Goal: Information Seeking & Learning: Check status

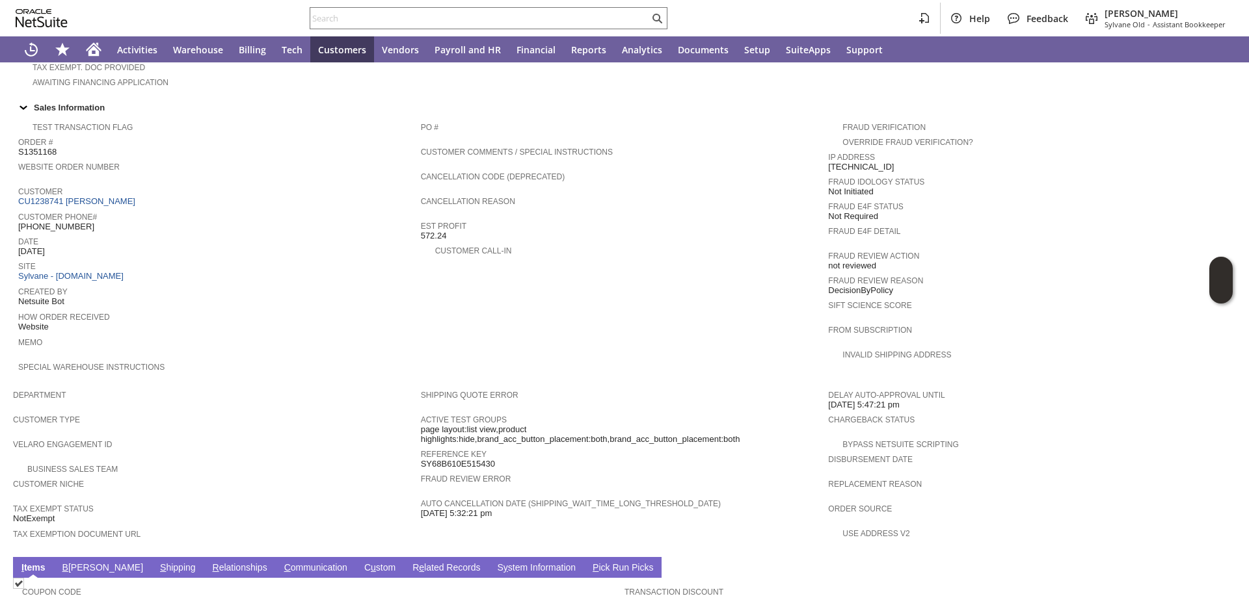
scroll to position [697, 0]
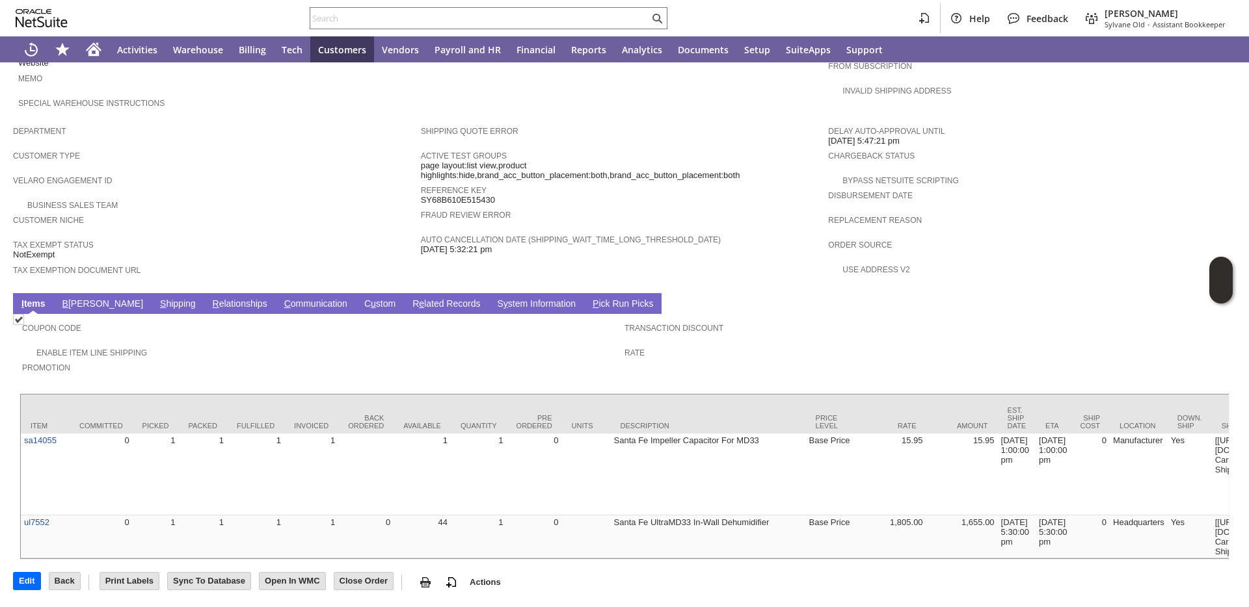
click at [157, 298] on link "S hipping" at bounding box center [178, 304] width 42 height 12
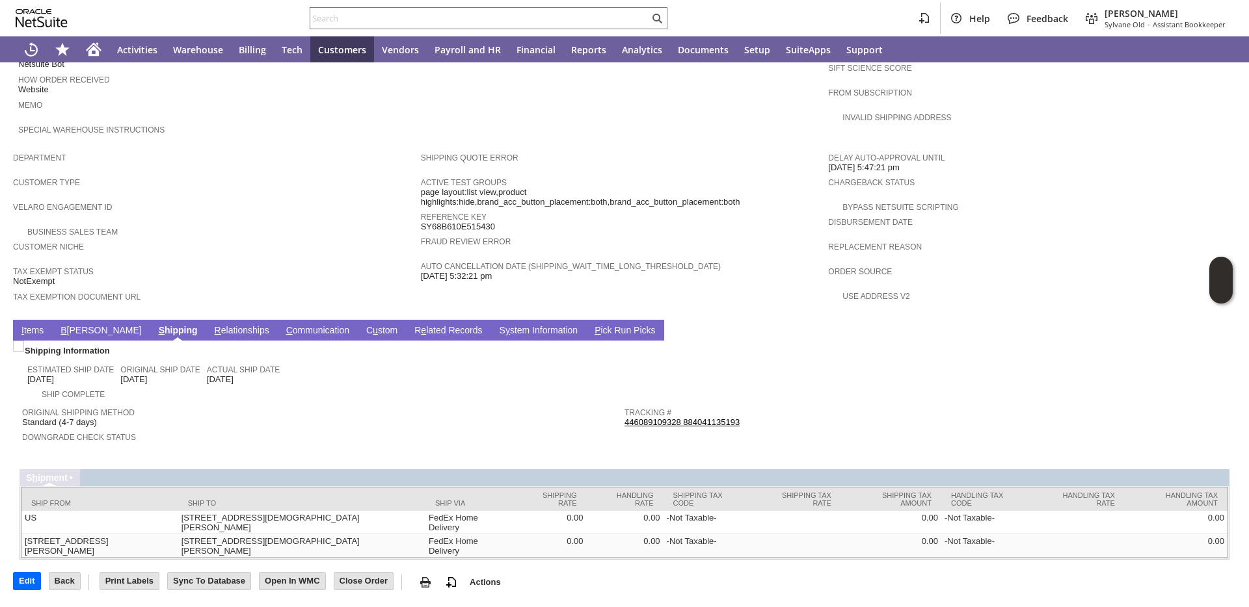
scroll to position [655, 0]
click at [74, 325] on link "B [PERSON_NAME]" at bounding box center [100, 331] width 87 height 12
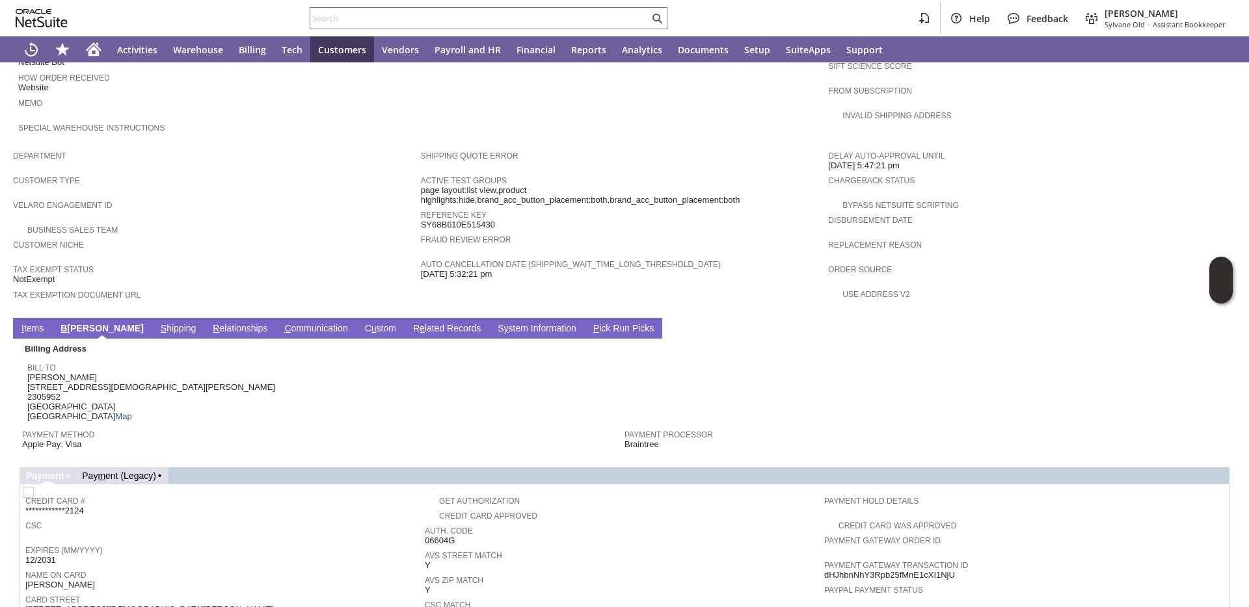
click at [55, 376] on span "Jory Hanus 21407 Union Lee Church Rd 2305952 Manor TX 78653 United States Map" at bounding box center [151, 397] width 248 height 49
copy span "Jory Hanus"
click at [79, 406] on span "Jory Hanus 21407 Union Lee Church Rd 2305952 Manor TX 78653 United States Map" at bounding box center [151, 397] width 248 height 49
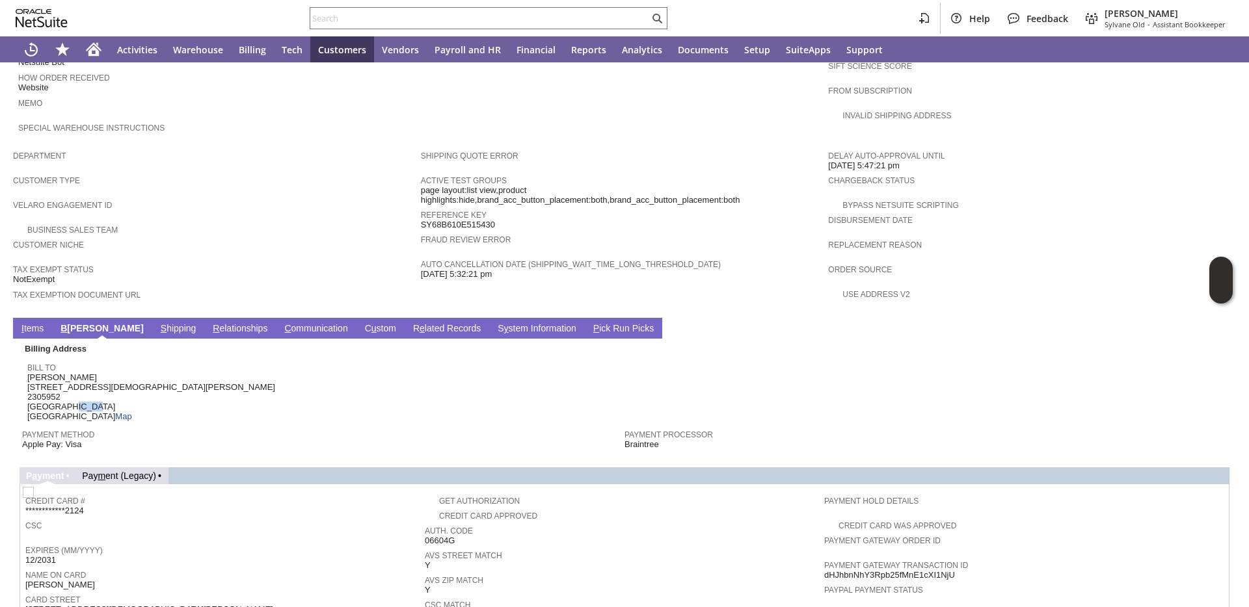
click at [79, 406] on span "Jory Hanus 21407 Union Lee Church Rd 2305952 Manor TX 78653 United States Map" at bounding box center [151, 397] width 248 height 49
copy span "78653"
click at [105, 389] on span "Jory Hanus 21407 Union Lee Church Rd 2305952 Manor TX 78653 United States Map" at bounding box center [151, 397] width 248 height 49
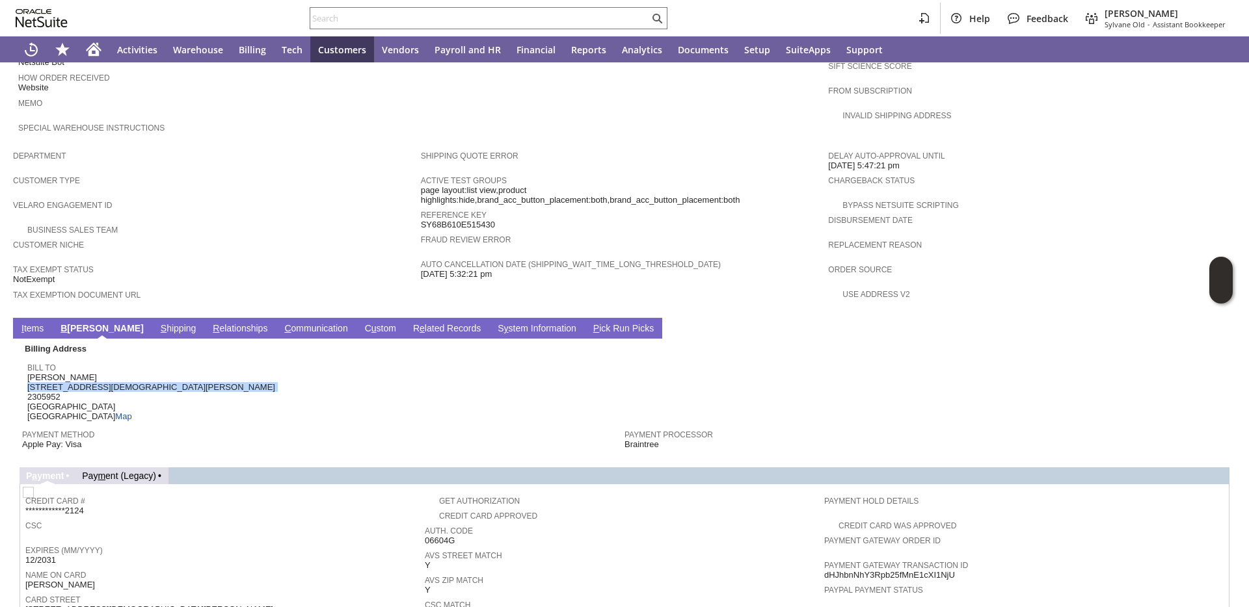
copy span "21407 Union Lee Church Rd"
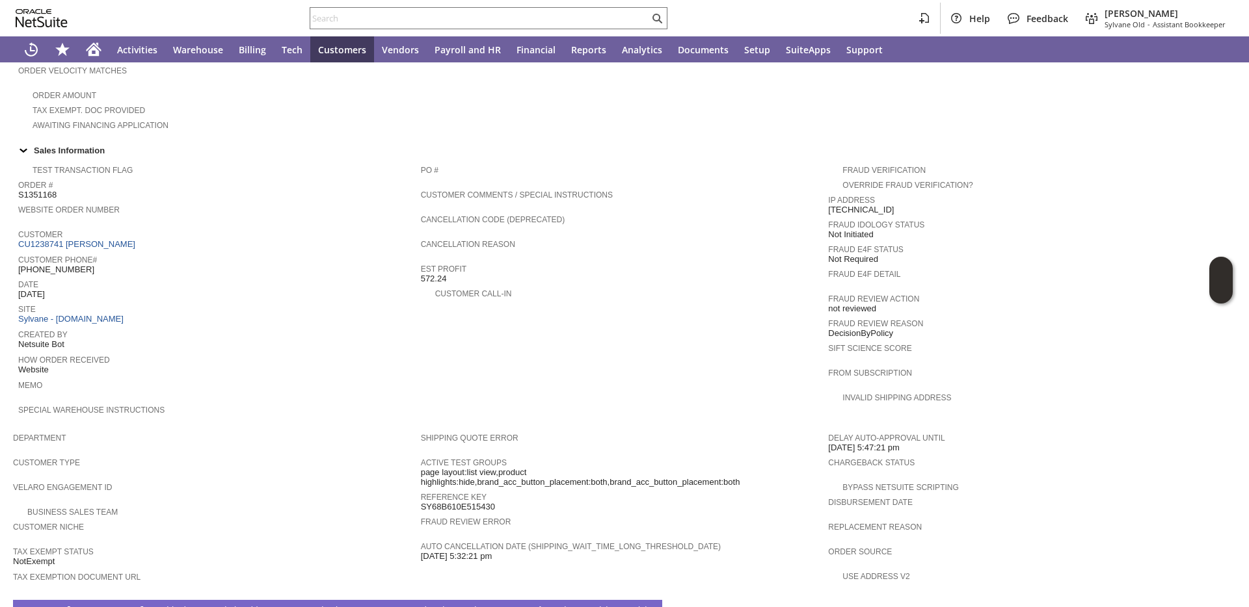
scroll to position [367, 0]
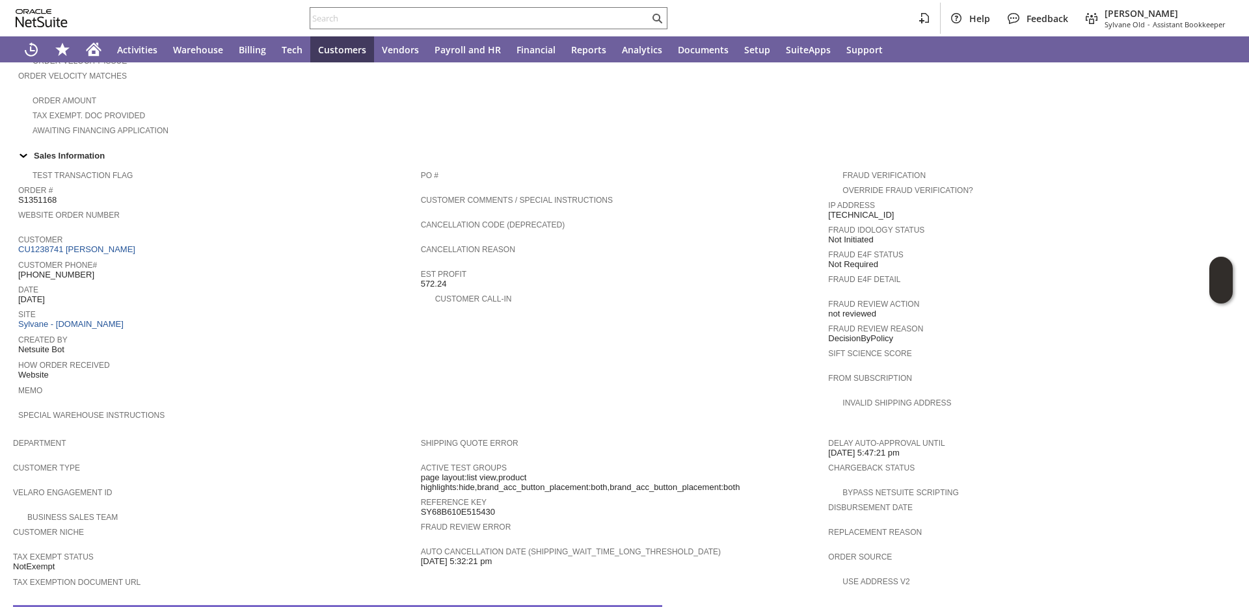
click at [59, 271] on span "(512) 657-8719" at bounding box center [56, 275] width 76 height 10
copy tbody "(512) 657-8719"
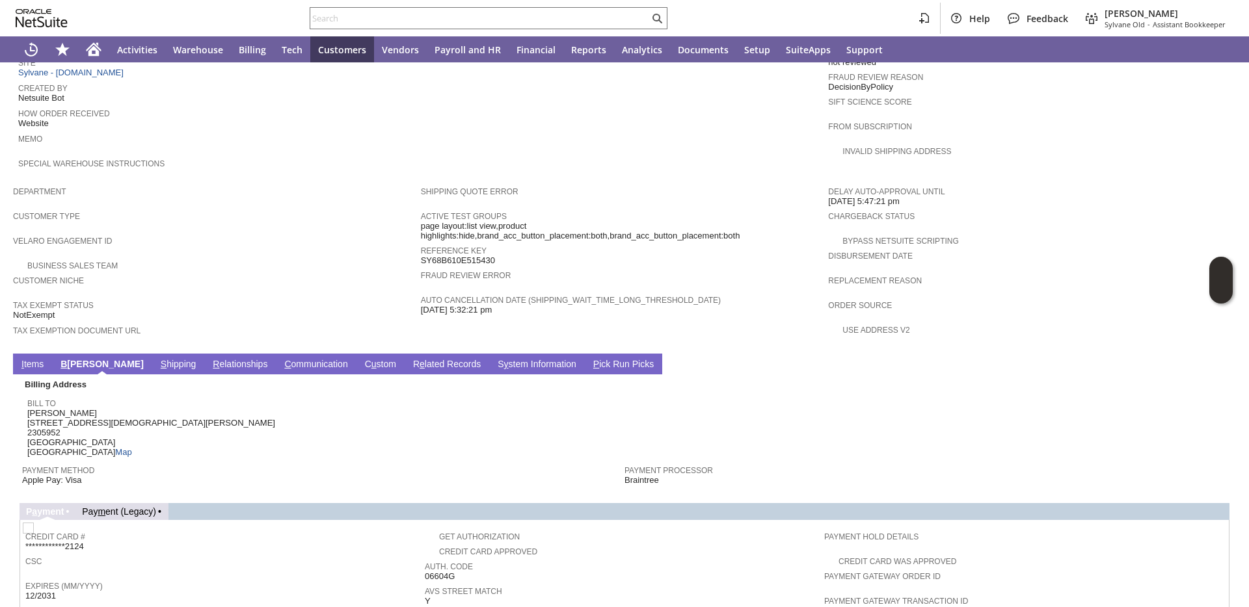
scroll to position [845, 0]
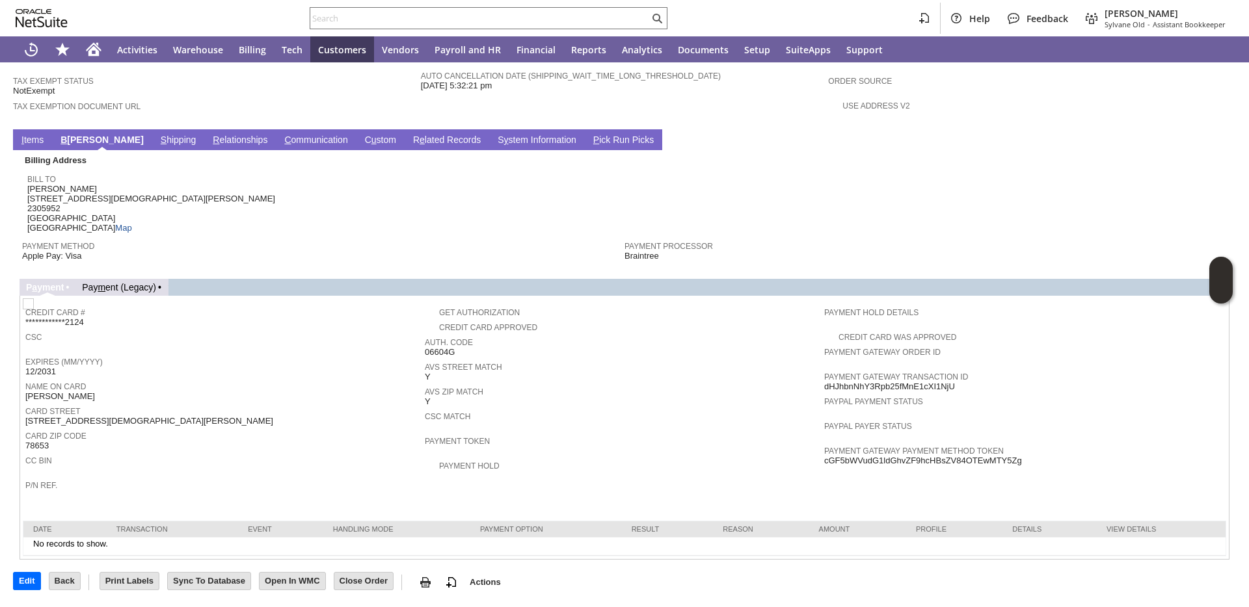
click at [41, 138] on link "I tems" at bounding box center [32, 141] width 29 height 12
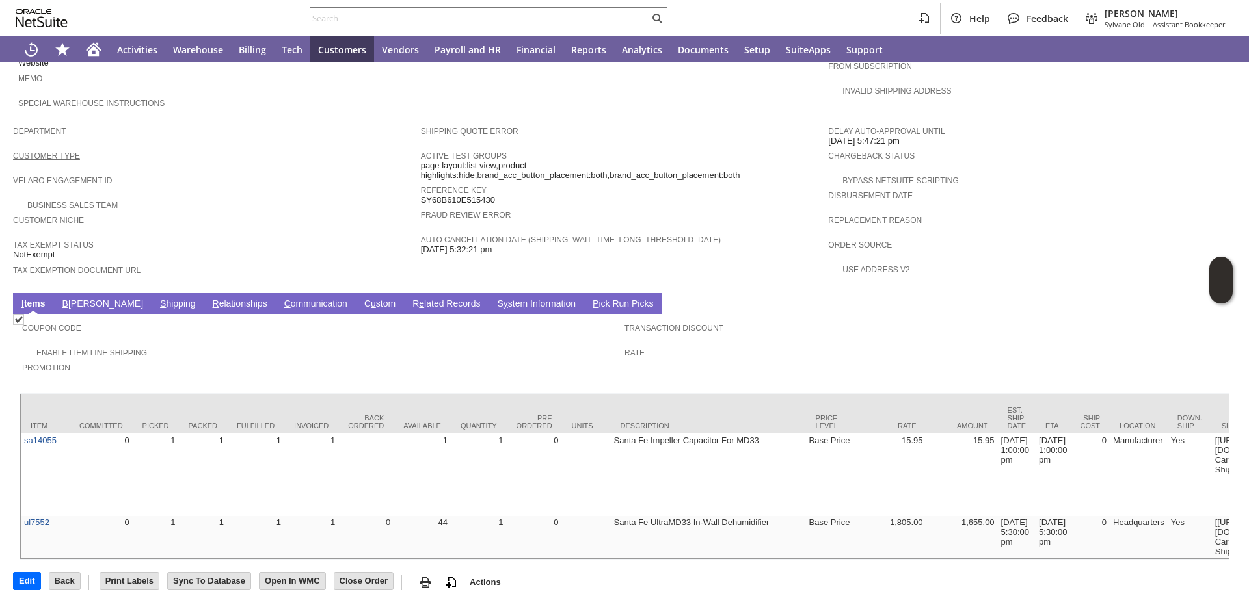
scroll to position [697, 0]
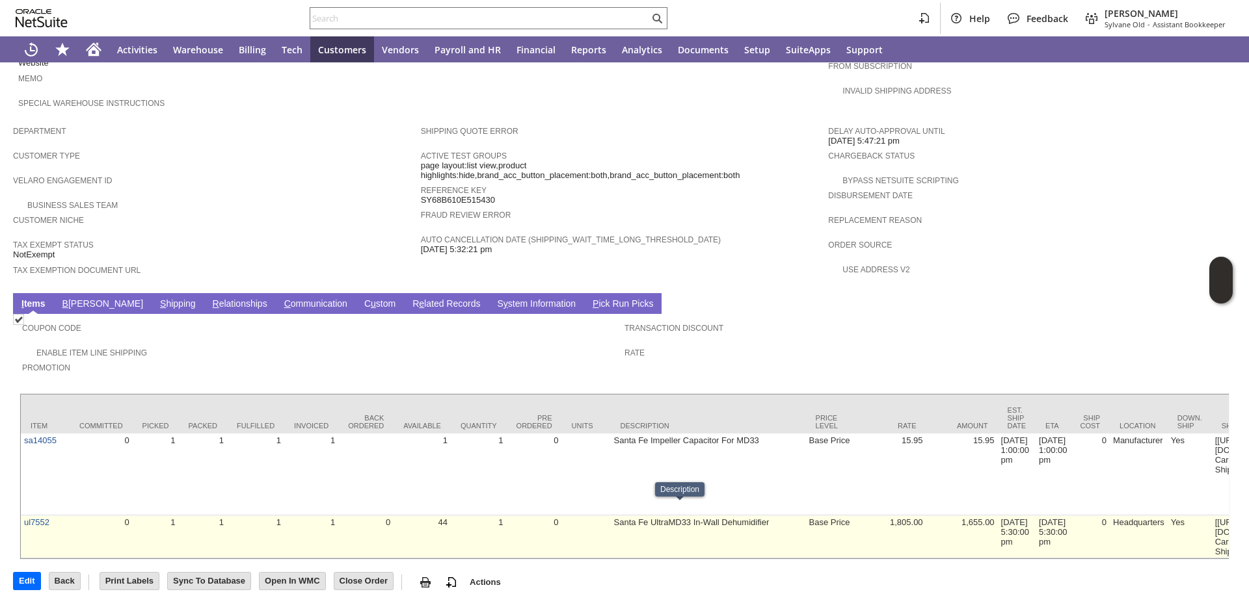
click at [611, 516] on td "Santa Fe UltraMD33 In-Wall Dehumidifier" at bounding box center [708, 537] width 195 height 43
copy tr "Santa Fe UltraMD33 In-Wall Dehumidifier"
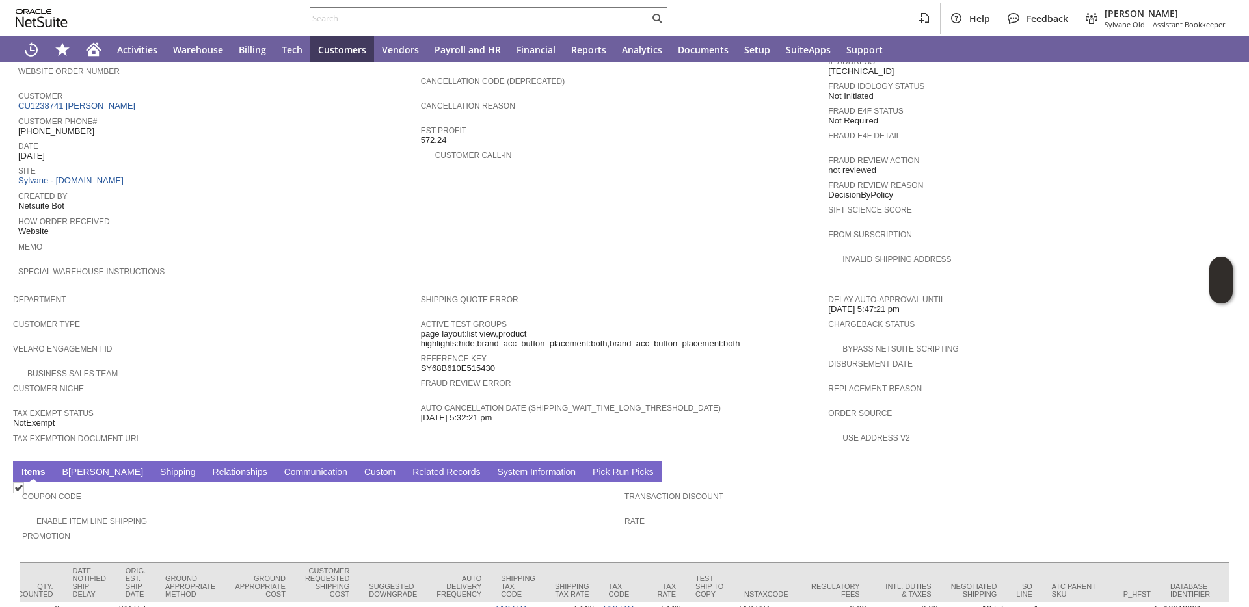
scroll to position [412, 0]
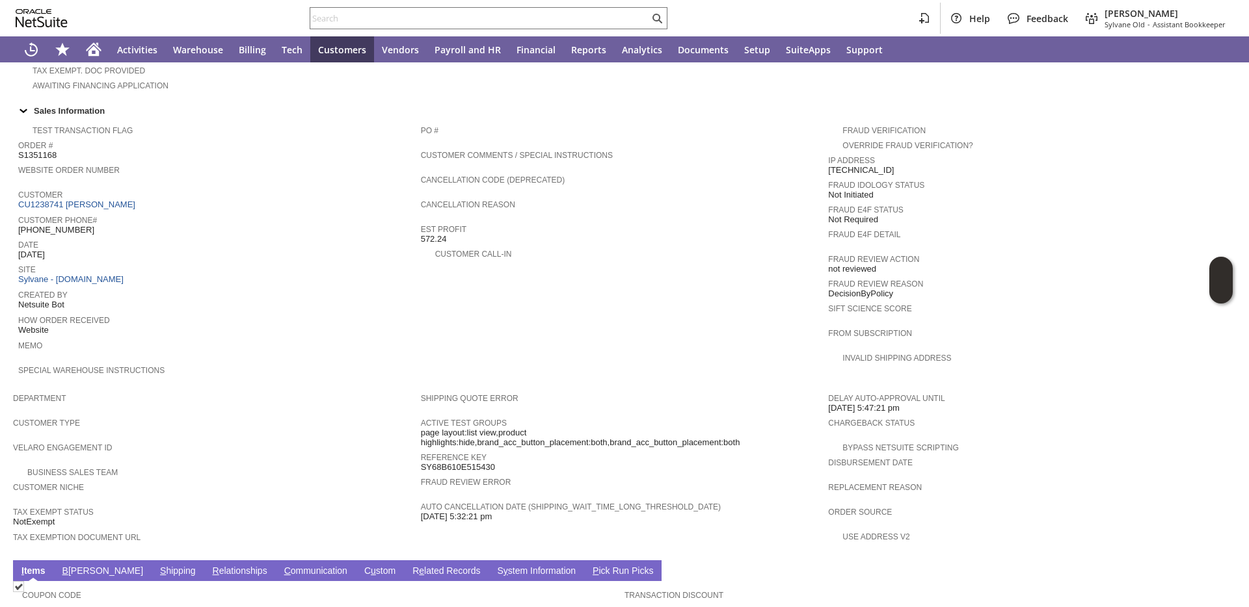
click at [44, 159] on span "S1351168" at bounding box center [37, 155] width 38 height 10
copy span "S1351168"
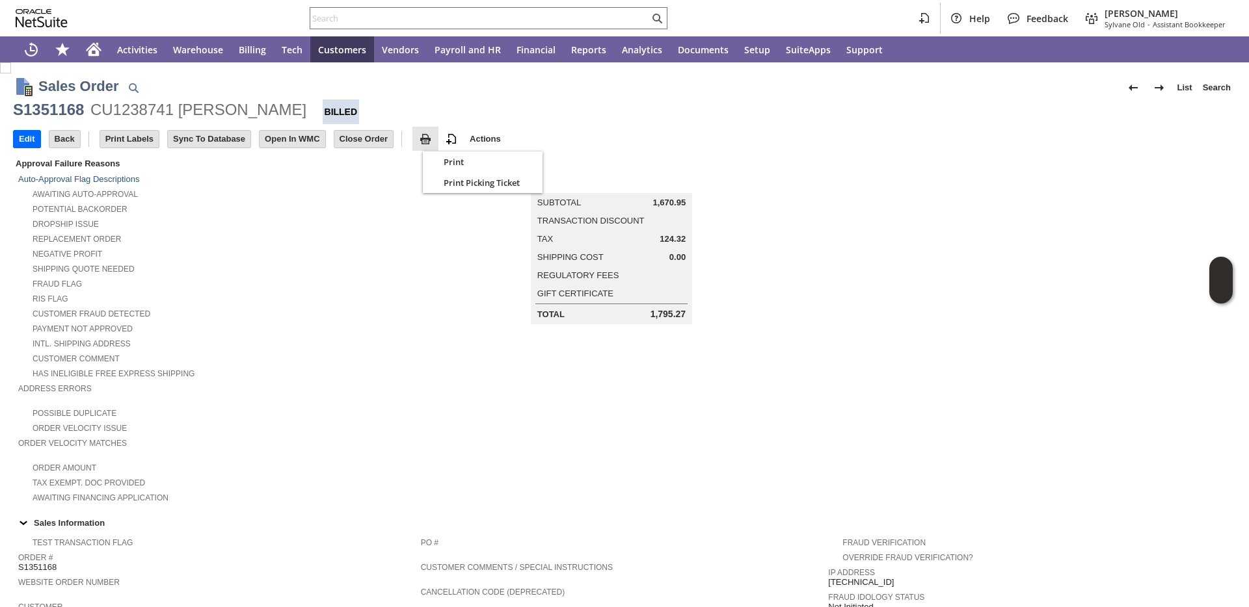
click at [433, 144] on img at bounding box center [425, 139] width 16 height 16
click at [439, 166] on icon "Print" at bounding box center [434, 161] width 13 height 13
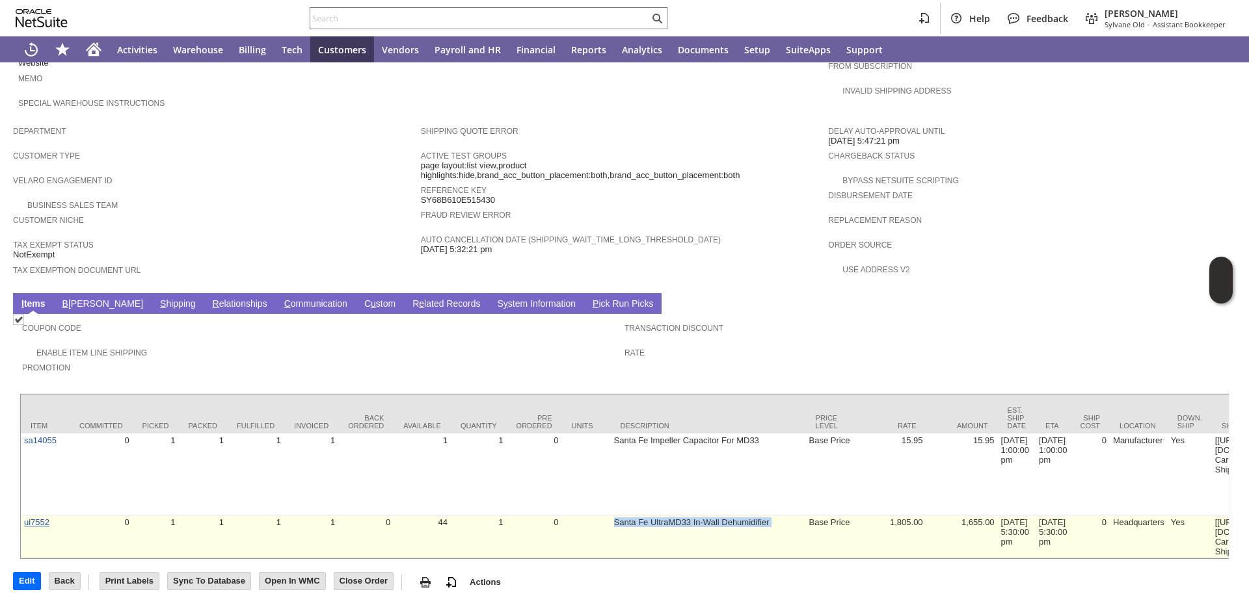
click at [36, 518] on link "ul7552" at bounding box center [36, 523] width 25 height 10
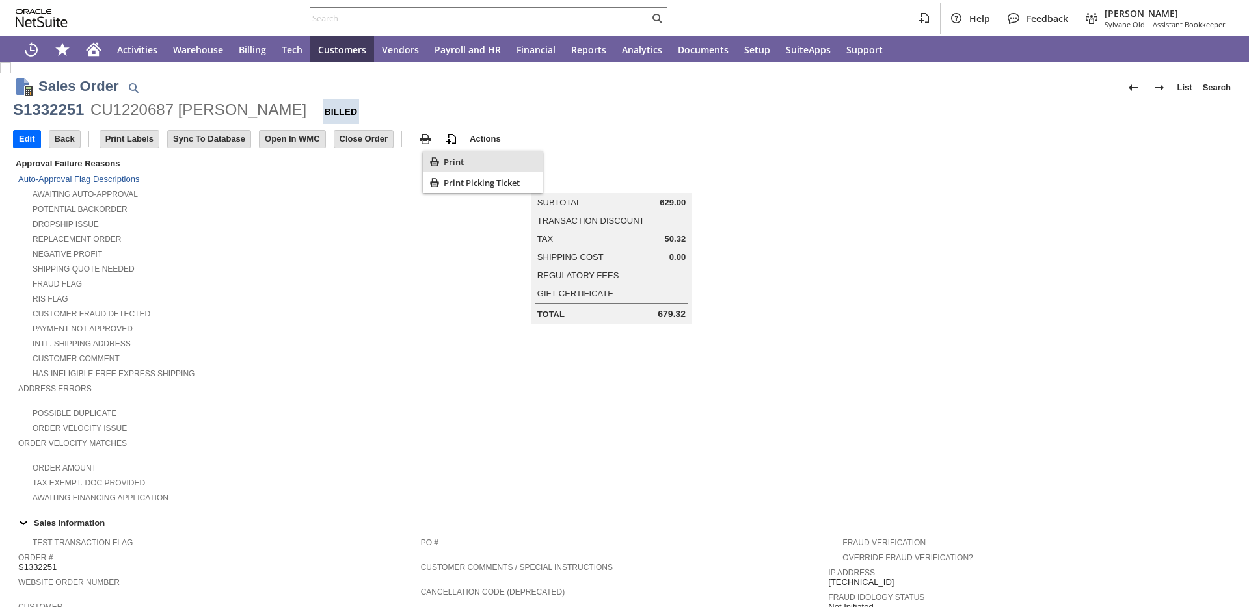
click at [436, 166] on icon "Print" at bounding box center [434, 161] width 13 height 13
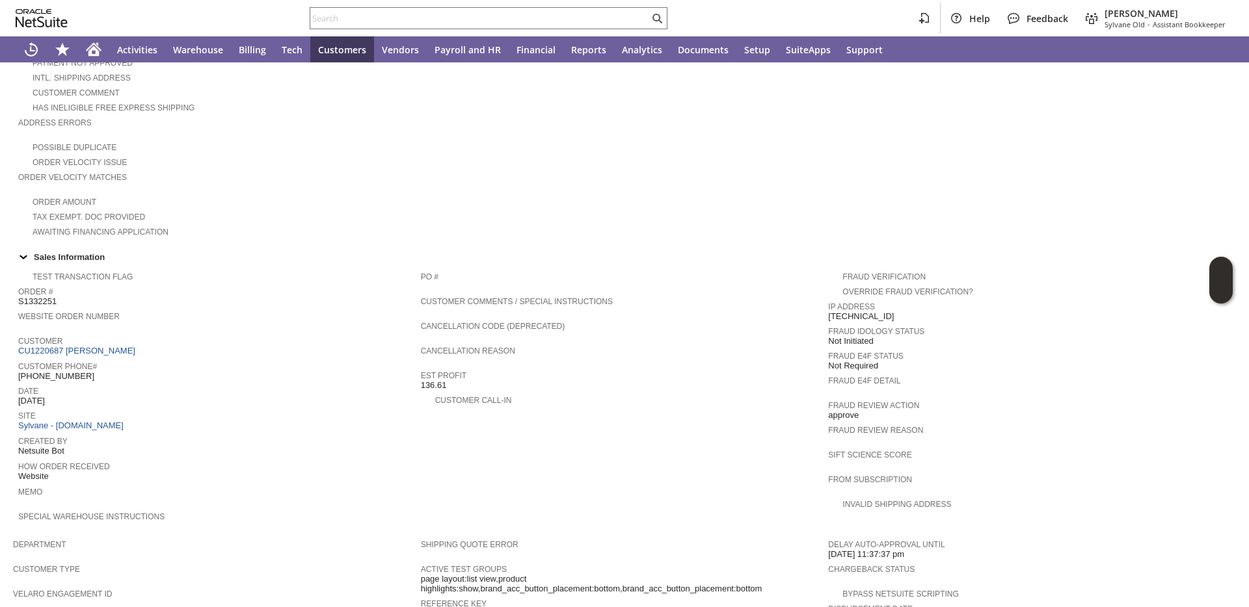
scroll to position [620, 0]
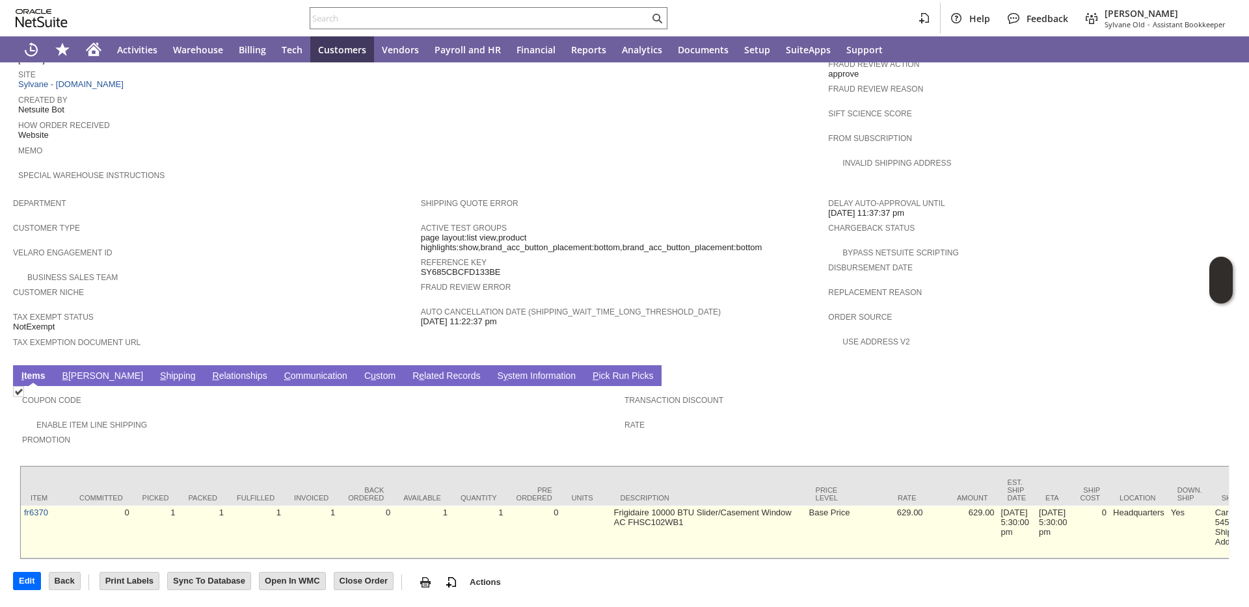
click at [611, 506] on td "Frigidaire 10000 BTU Slider/Casement Window AC FHSC102WB1" at bounding box center [708, 532] width 195 height 53
copy tr "Frigidaire 10000 BTU Slider/Casement Window AC FHSC102WB1"
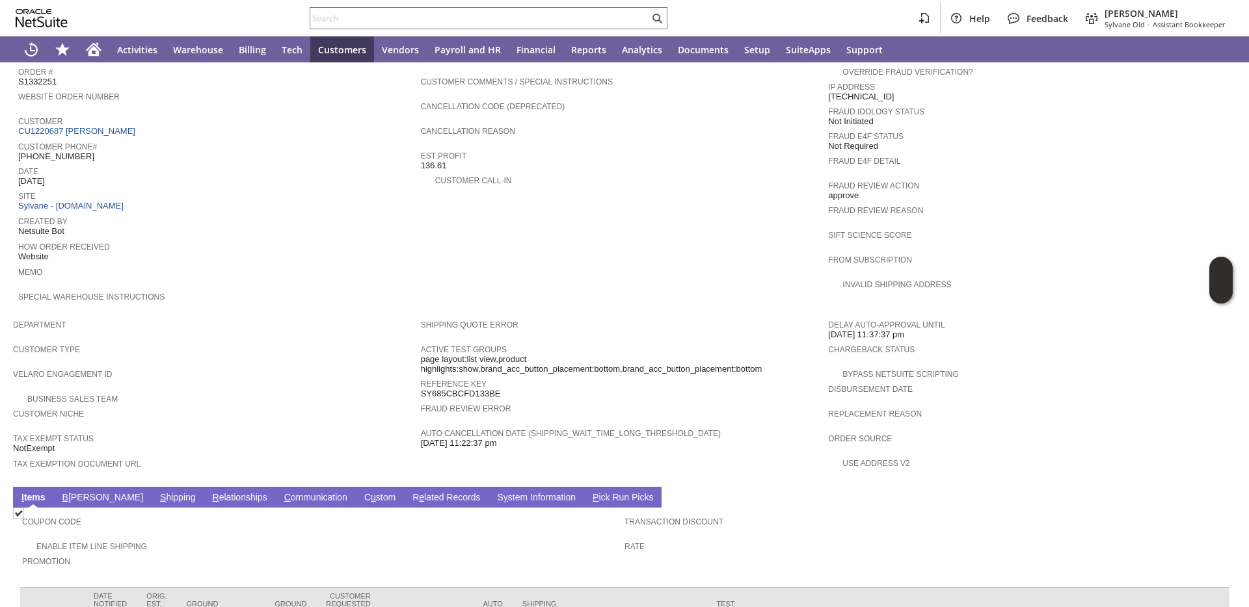
scroll to position [479, 0]
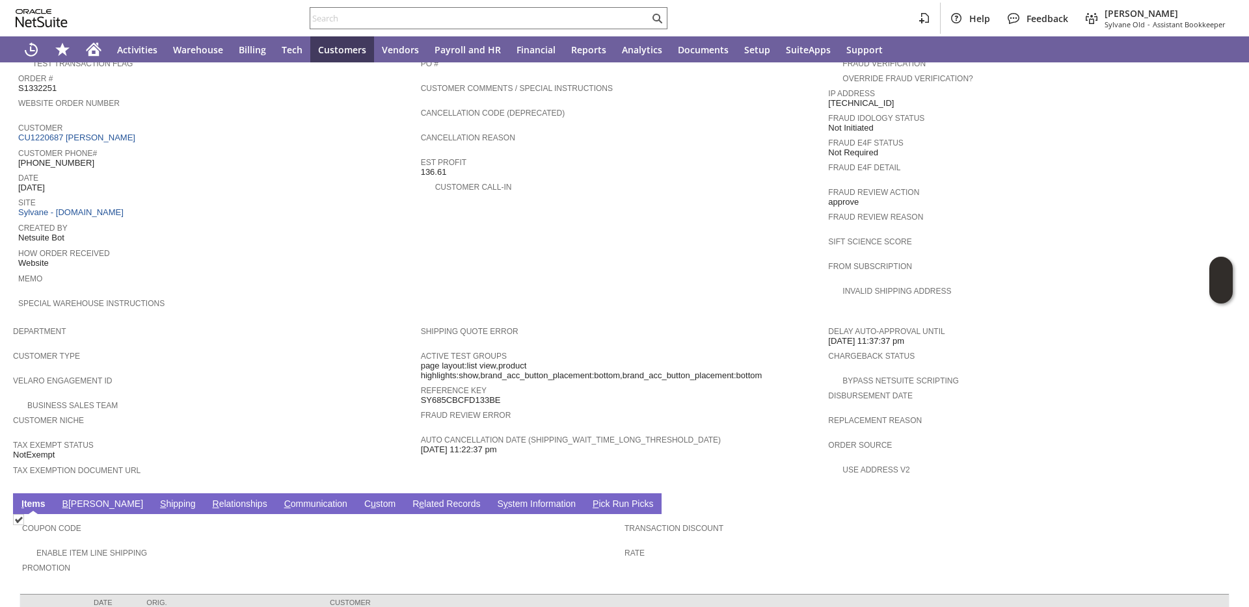
click at [42, 87] on span "S1332251" at bounding box center [37, 88] width 38 height 10
copy span "S1332251"
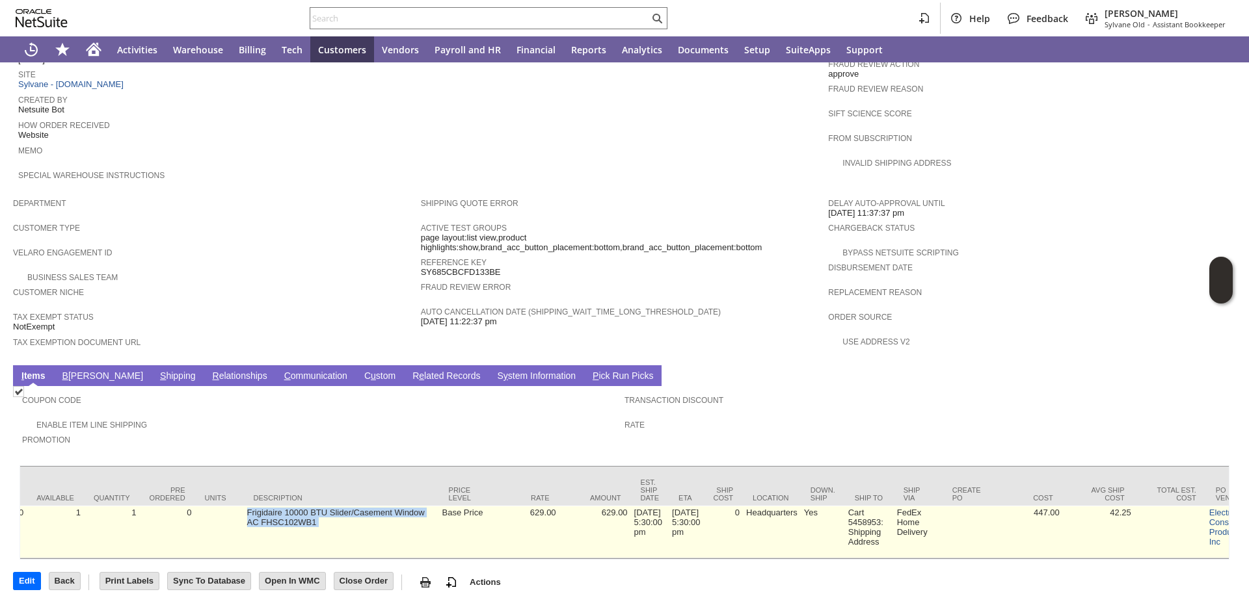
scroll to position [0, 0]
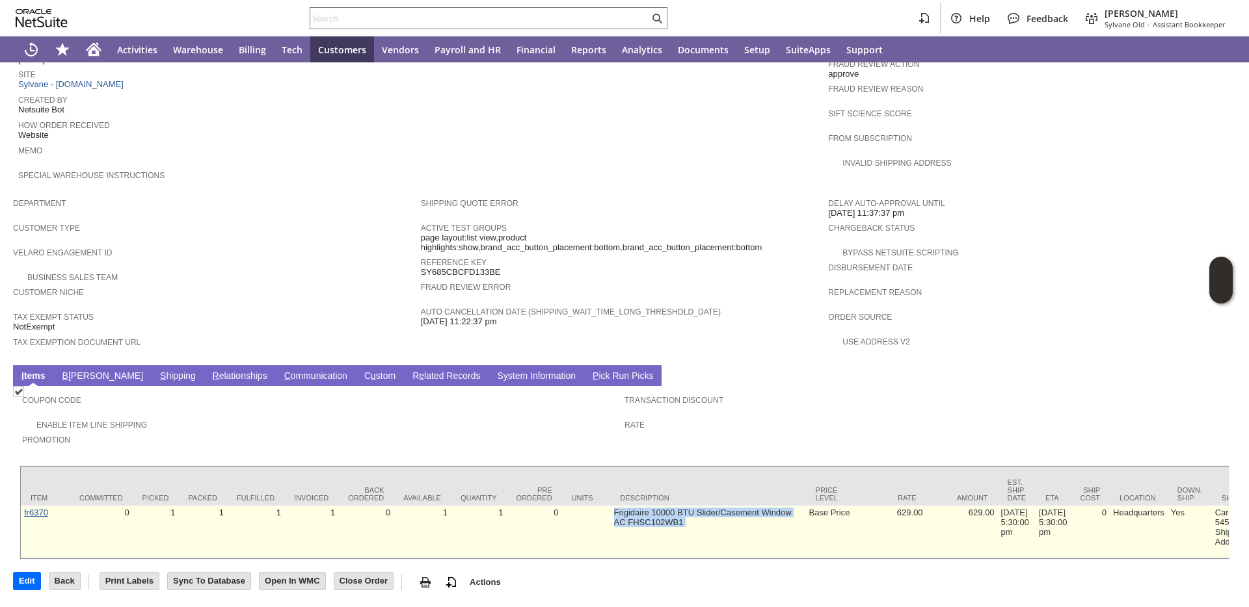
click at [31, 508] on link "fr6370" at bounding box center [36, 513] width 24 height 10
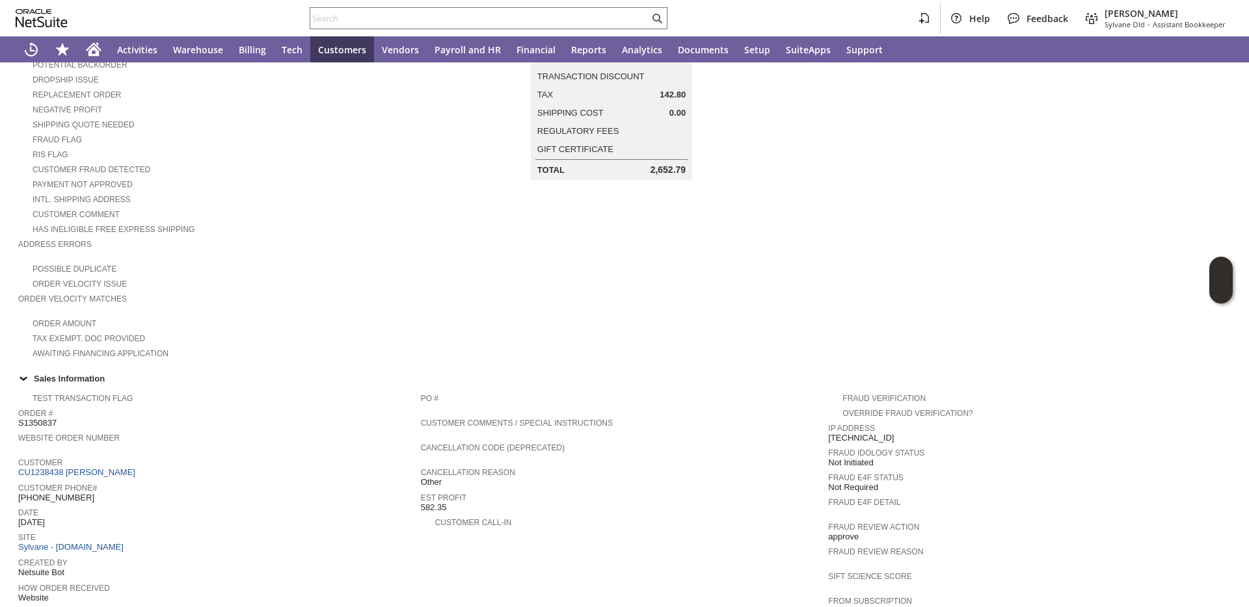
scroll to position [687, 0]
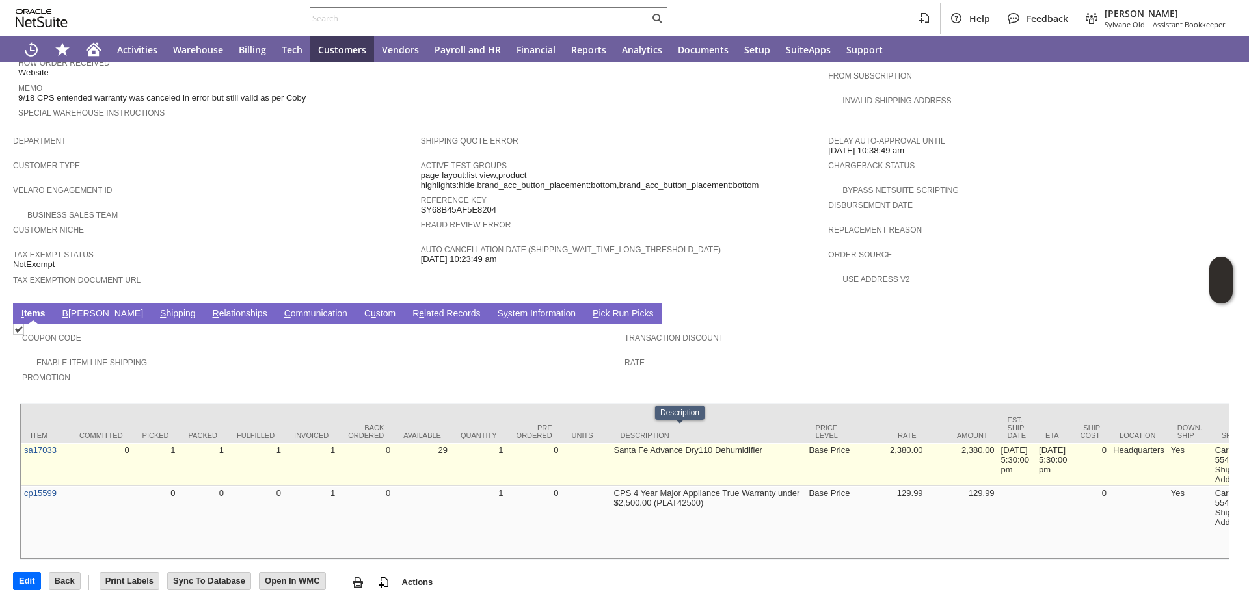
click at [618, 443] on td "Santa Fe Advance Dry110 Dehumidifier" at bounding box center [708, 464] width 195 height 43
copy tr "Santa Fe Advance Dry110 Dehumidifier"
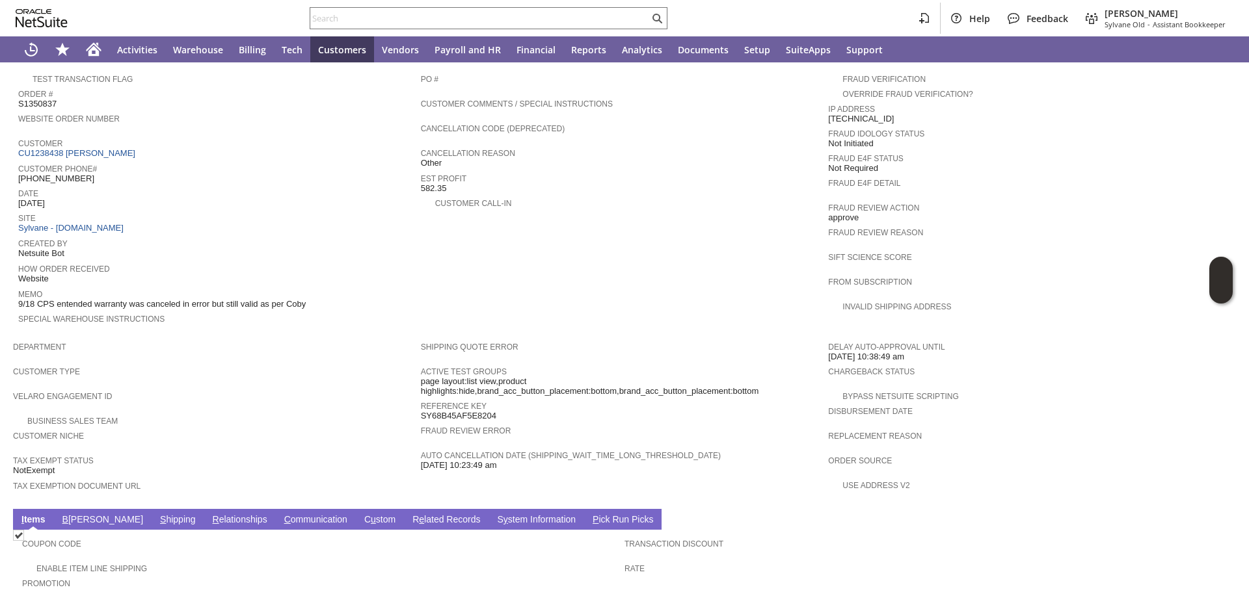
scroll to position [462, 0]
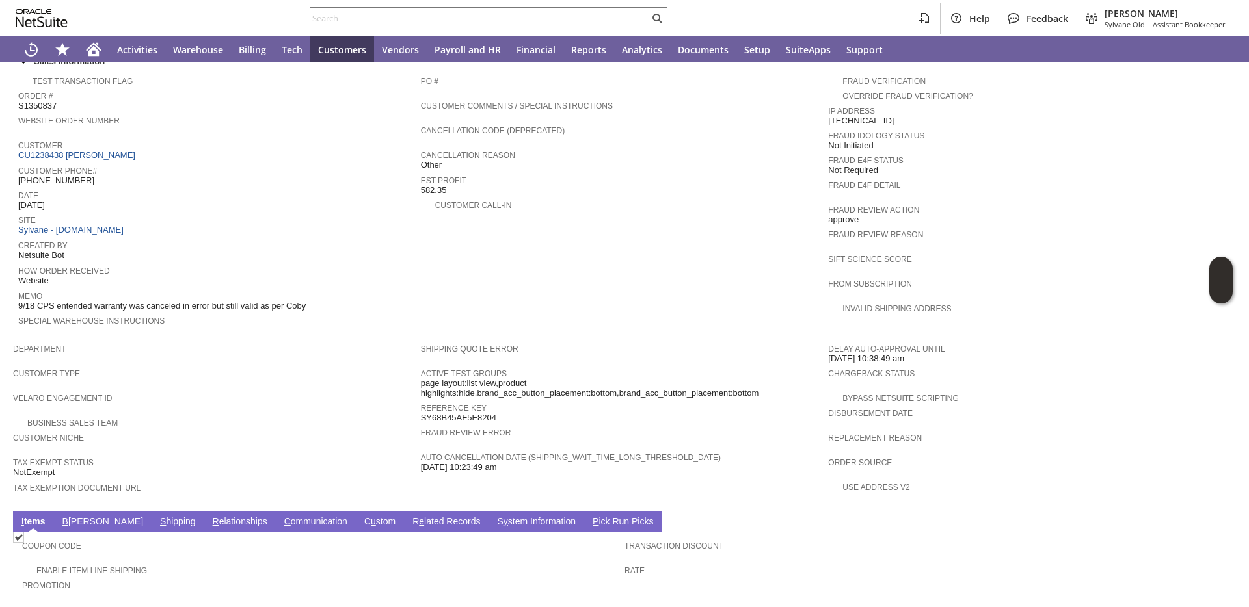
click at [47, 109] on span "S1350837" at bounding box center [37, 106] width 38 height 10
copy span "S1350837"
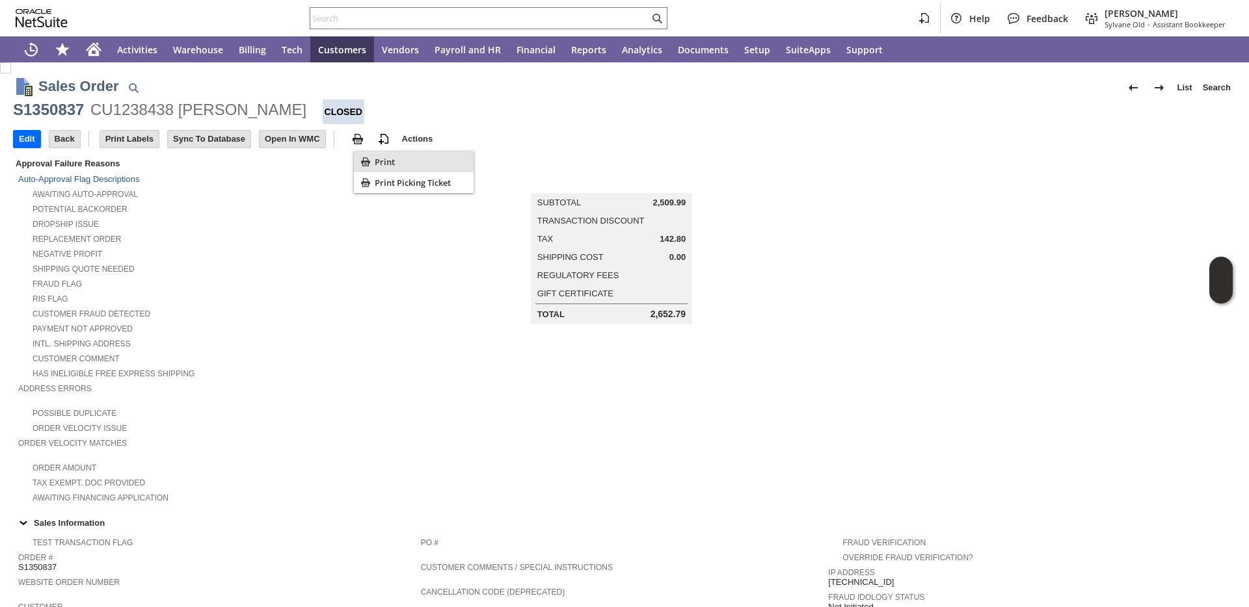
click at [373, 165] on div "Print" at bounding box center [414, 162] width 120 height 21
click at [347, 343] on div "Intl. Shipping Address" at bounding box center [219, 343] width 403 height 14
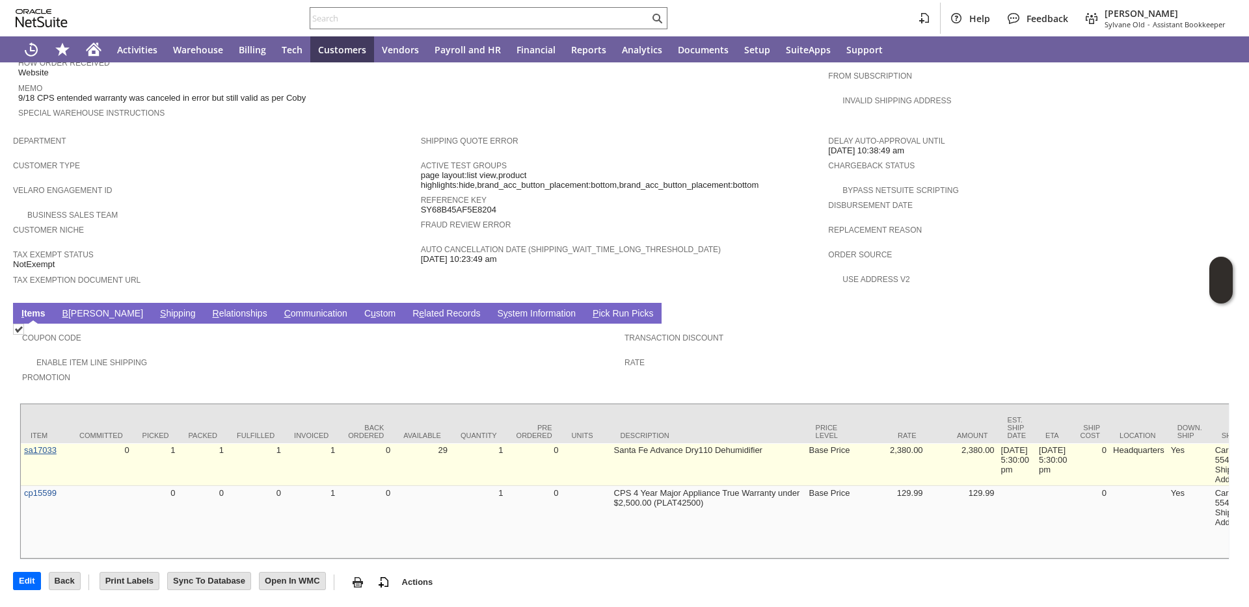
click at [36, 445] on link "sa17033" at bounding box center [40, 450] width 33 height 10
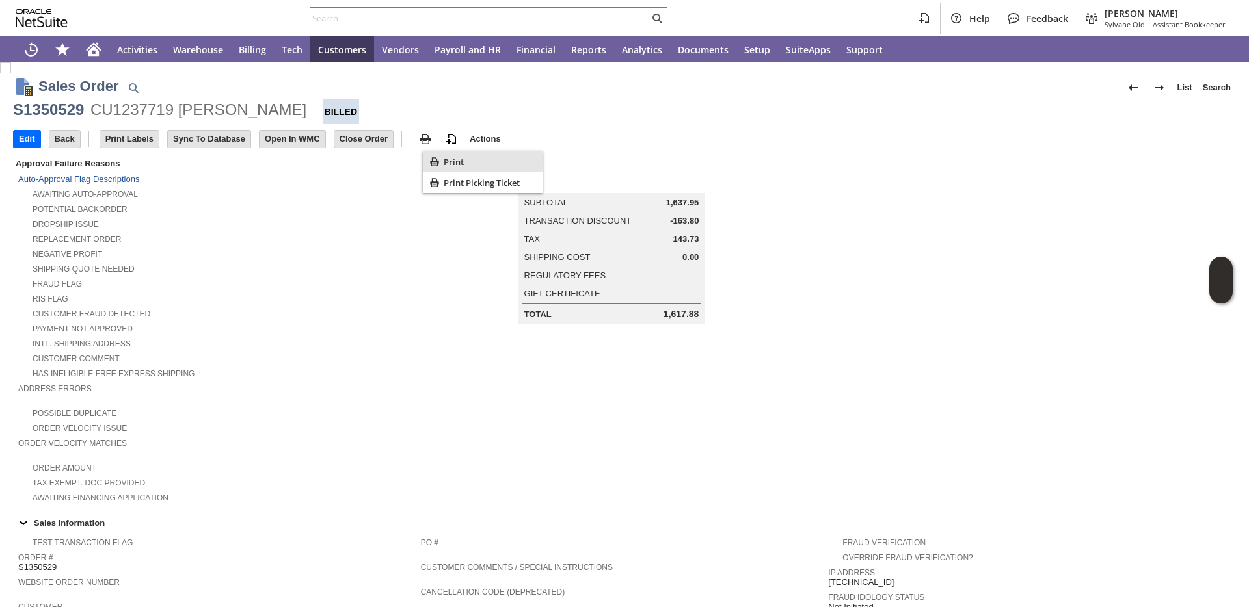
click at [445, 158] on span "Print" at bounding box center [490, 162] width 94 height 12
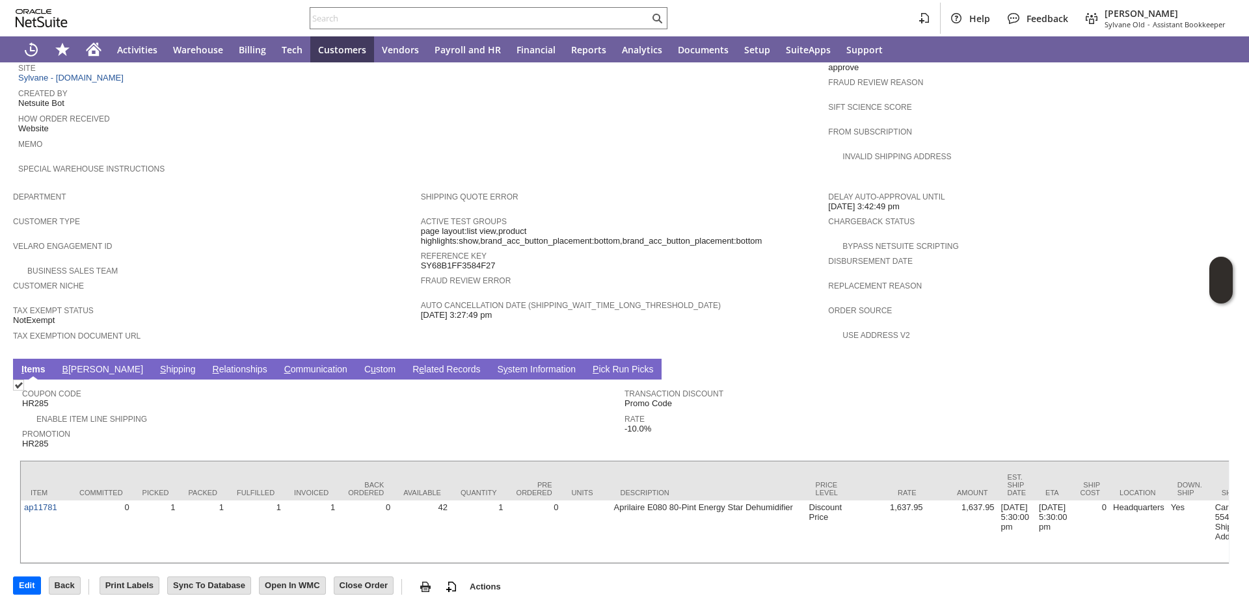
scroll to position [631, 0]
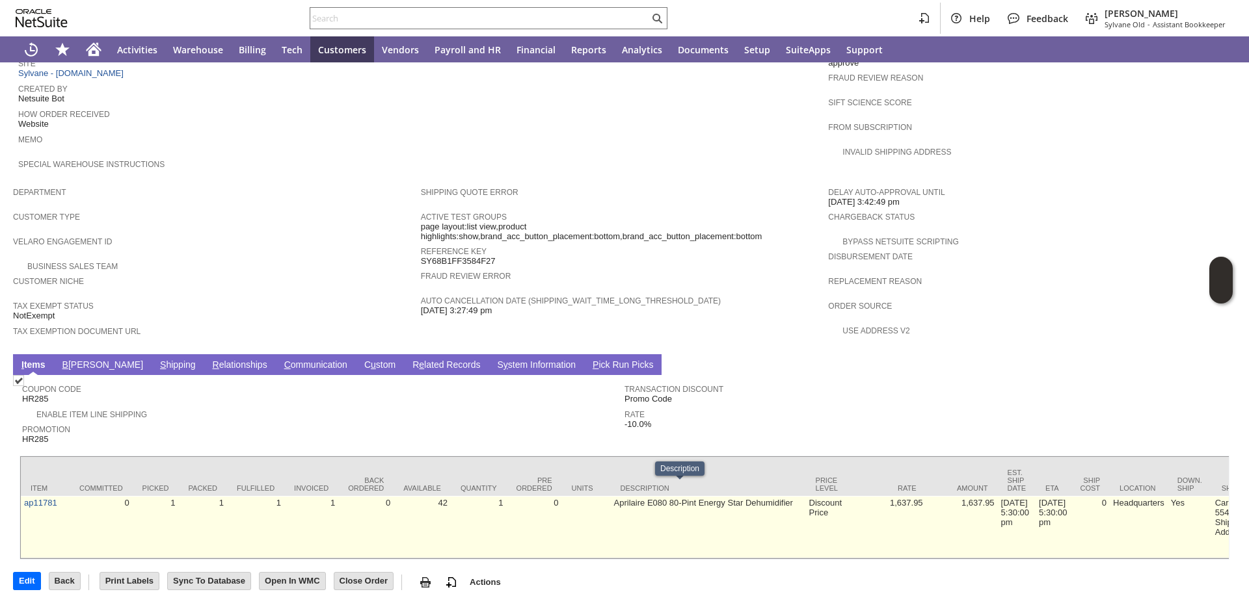
click at [611, 496] on td "Aprilaire E080 80-Pint Energy Star Dehumidifier" at bounding box center [708, 527] width 195 height 62
copy tr "Aprilaire E080 80-Pint Energy Star Dehumidifier"
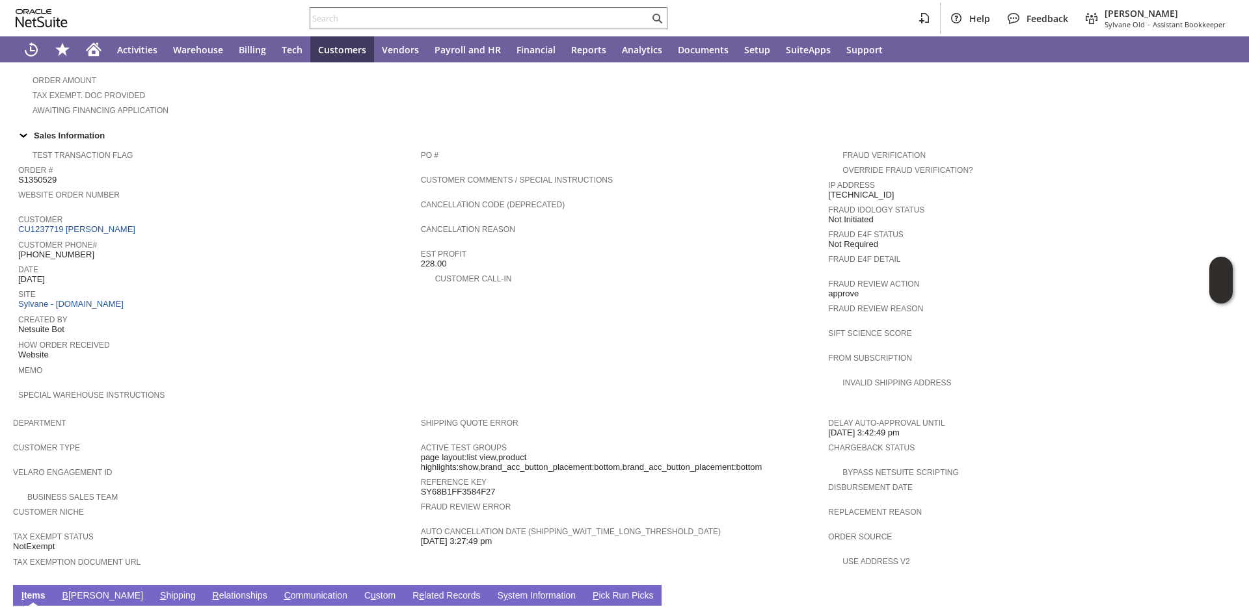
scroll to position [349, 0]
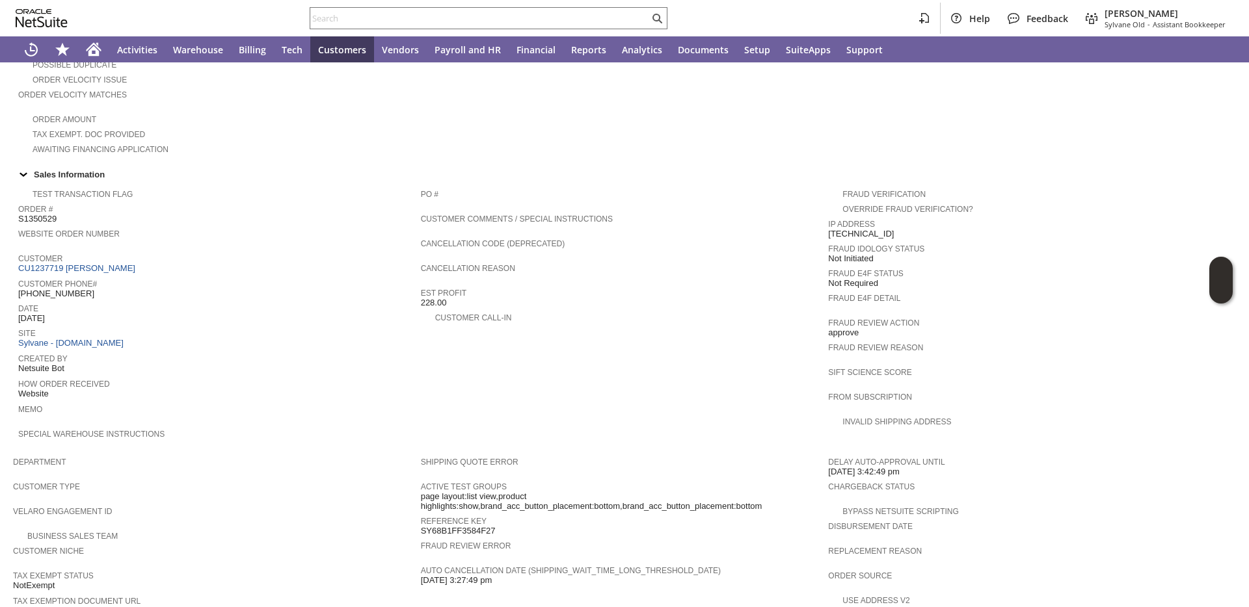
click at [47, 220] on span "S1350529" at bounding box center [37, 219] width 38 height 10
copy span "S1350529"
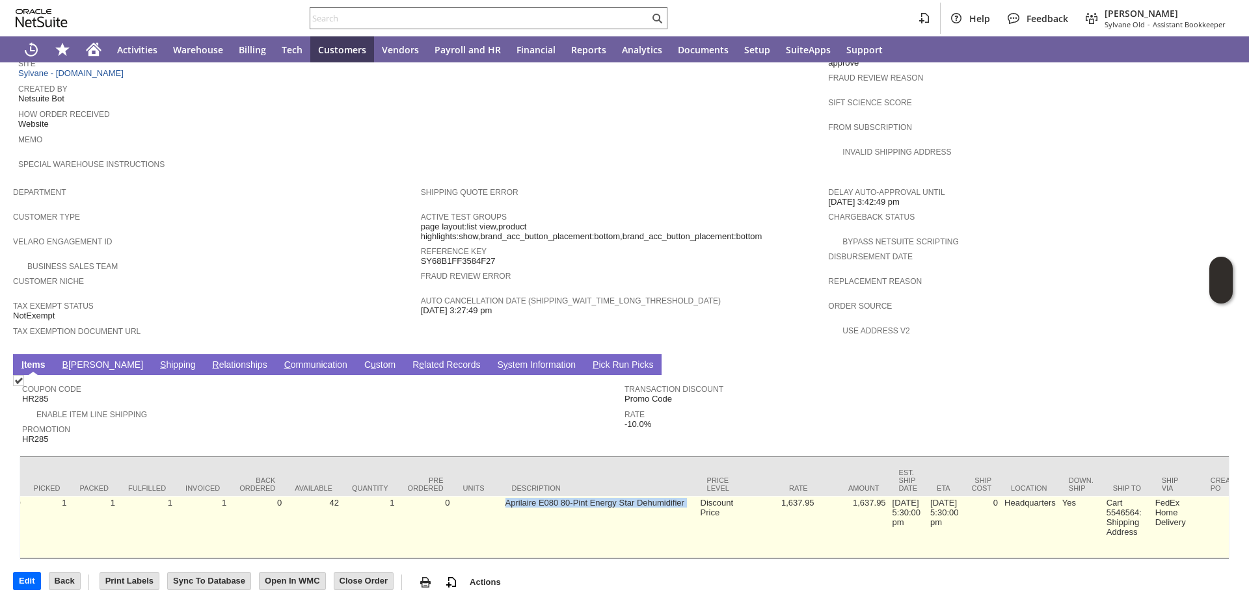
scroll to position [0, 0]
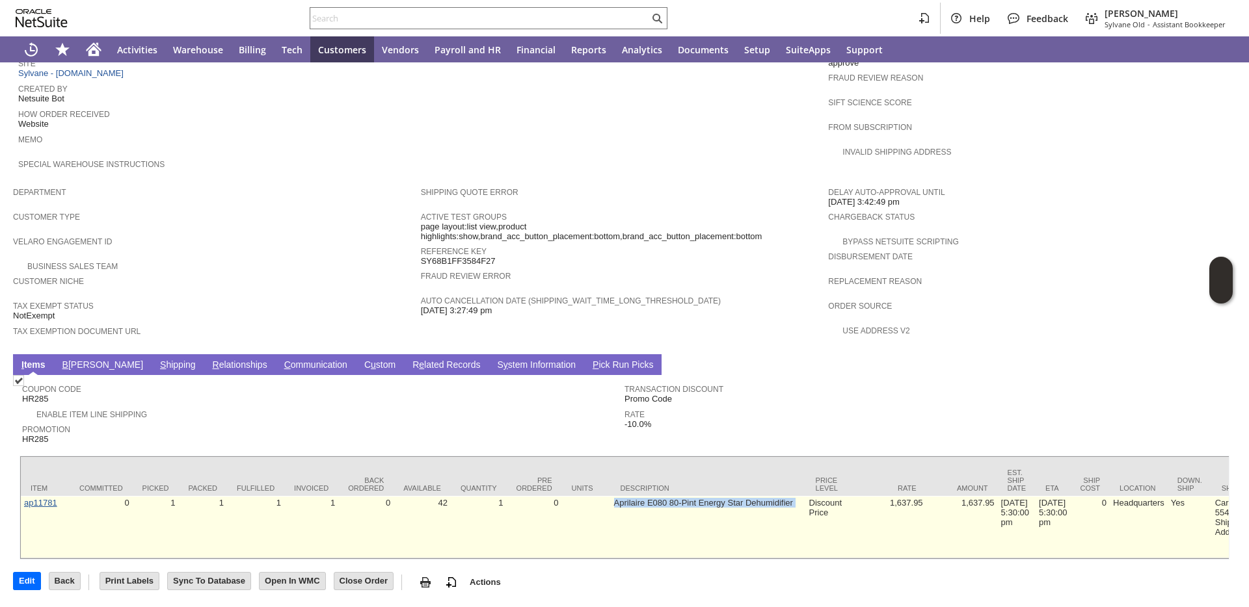
click at [32, 498] on link "ap11781" at bounding box center [40, 503] width 33 height 10
